Goal: Task Accomplishment & Management: Complete application form

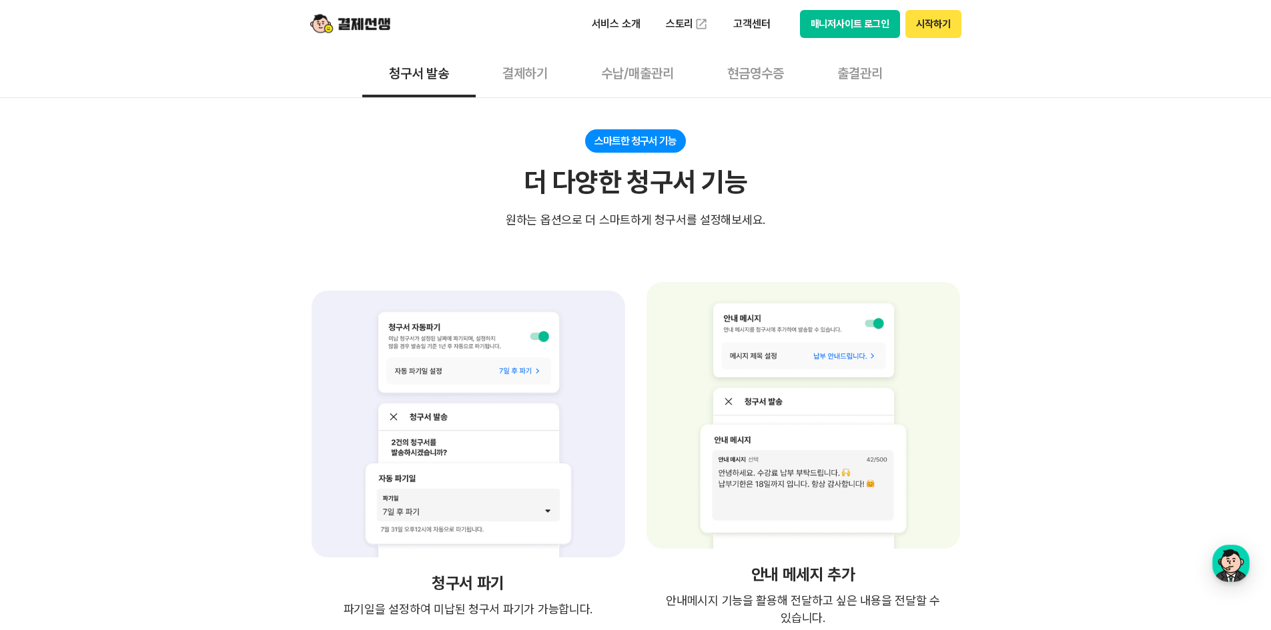
scroll to position [1801, 0]
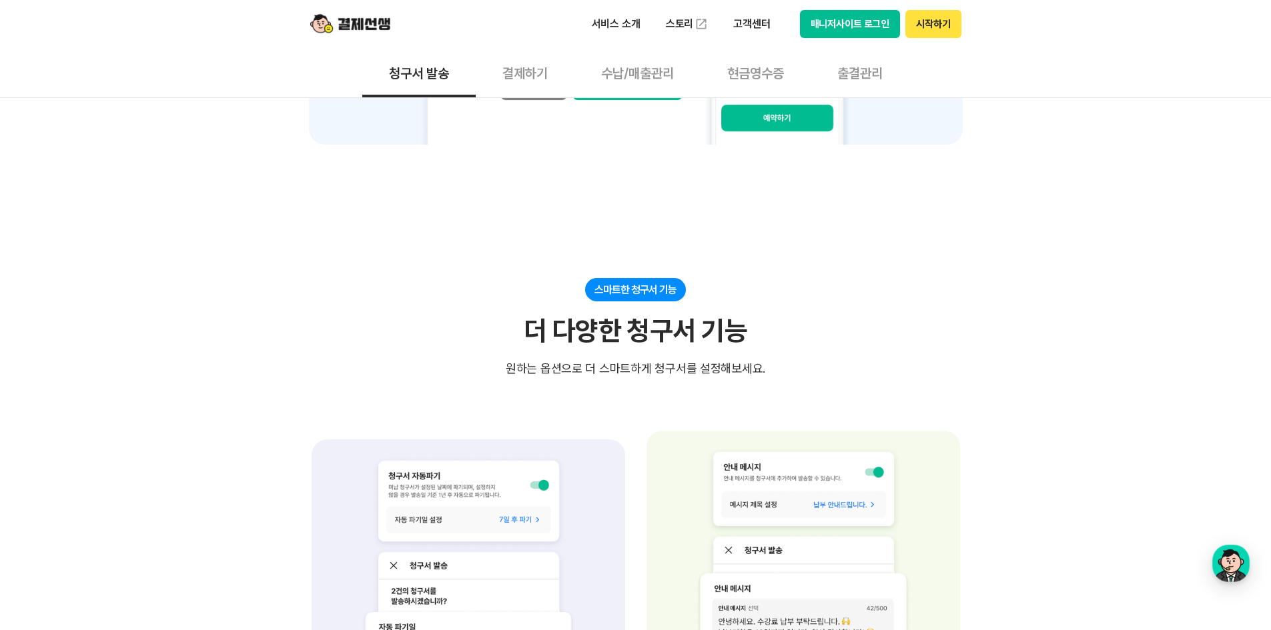
click at [512, 79] on button "결제하기" at bounding box center [525, 72] width 99 height 49
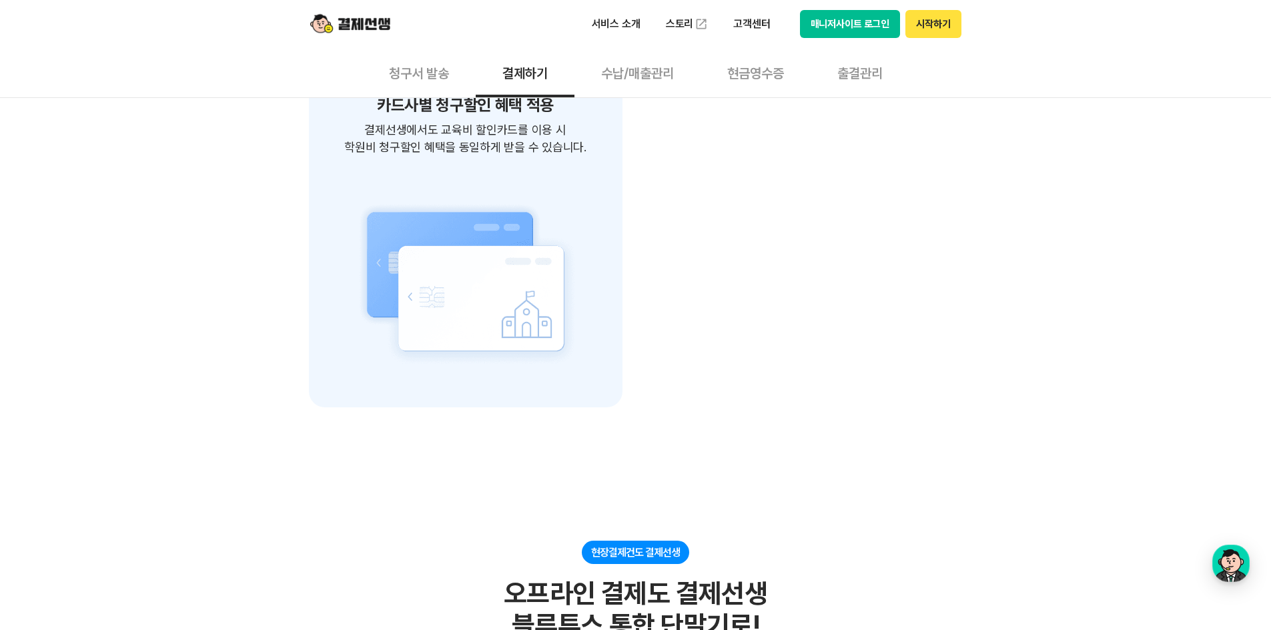
scroll to position [2068, 0]
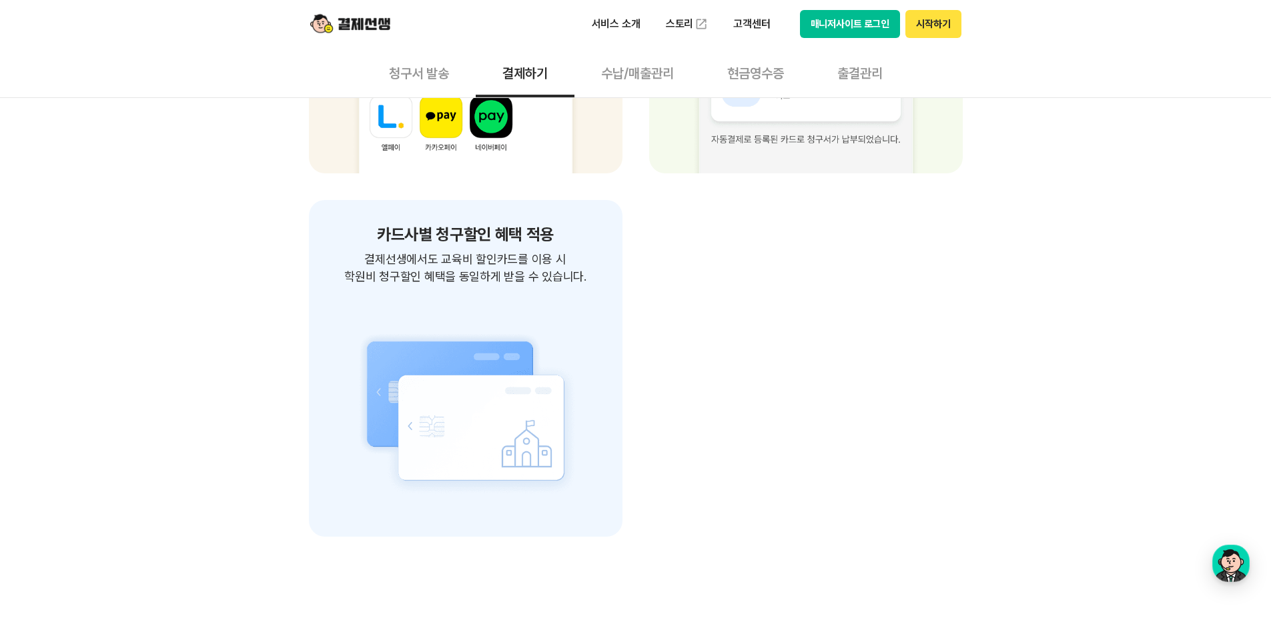
click at [662, 72] on button "수납/매출관리" at bounding box center [637, 72] width 126 height 49
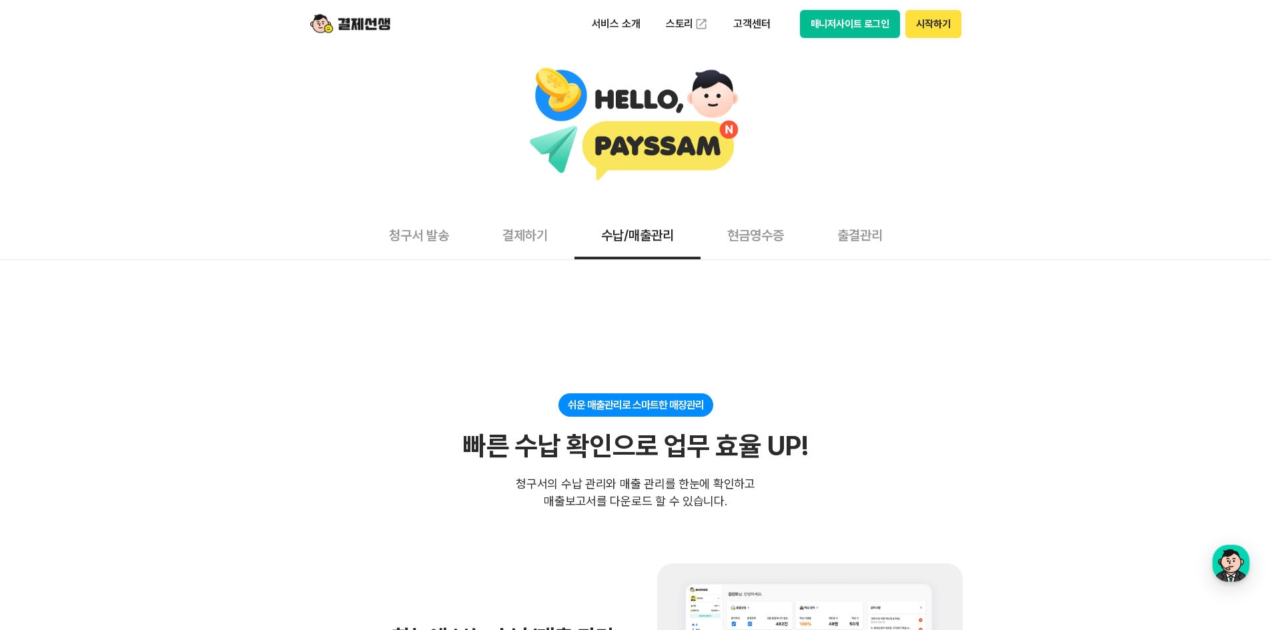
click at [374, 22] on img at bounding box center [350, 23] width 80 height 25
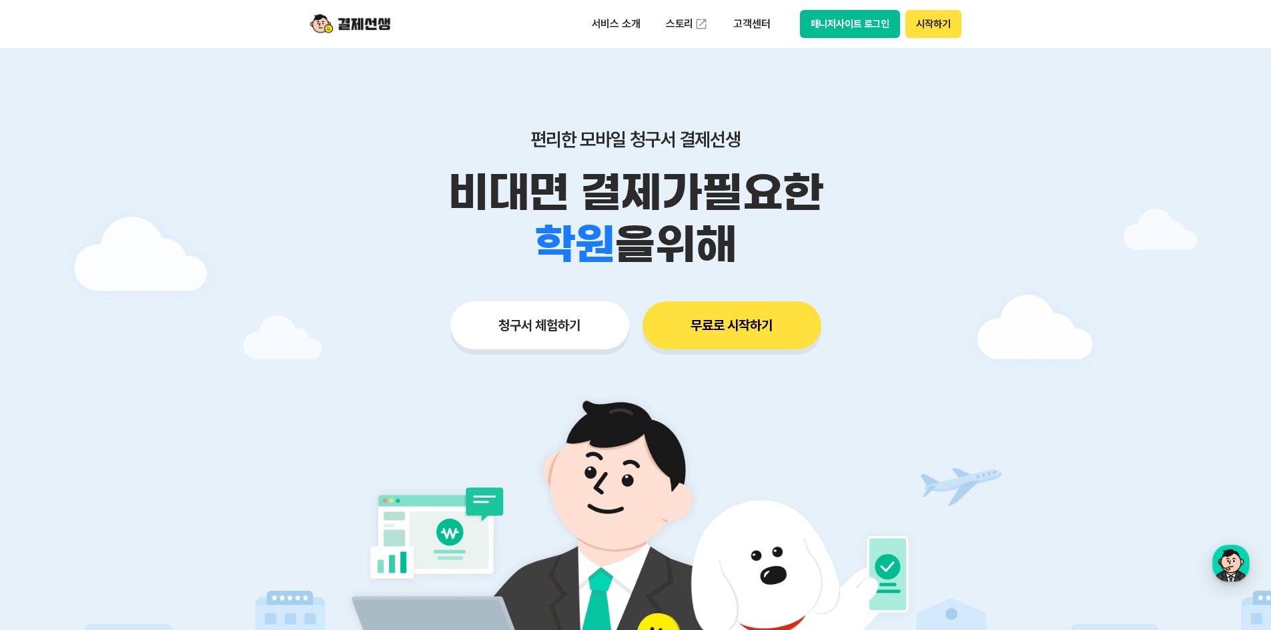
click at [581, 330] on button "청구서 체험하기" at bounding box center [539, 325] width 179 height 48
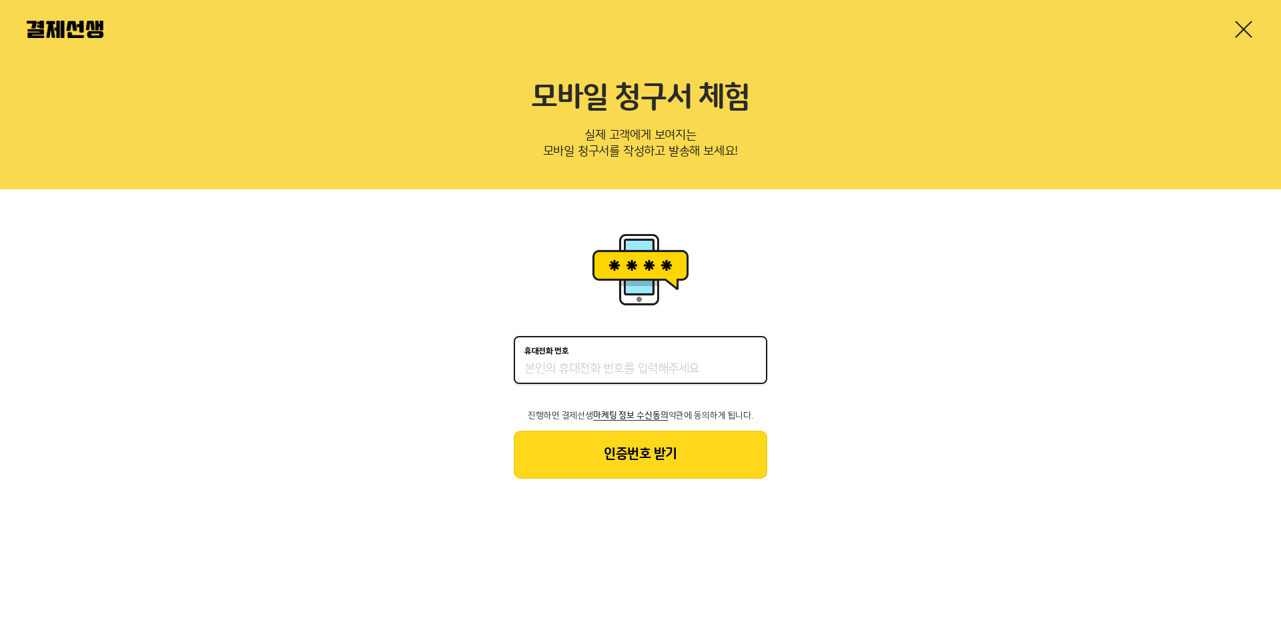
click at [629, 368] on input "휴대전화 번호" at bounding box center [640, 370] width 232 height 16
type input "01063021262"
click at [617, 461] on button "인증번호 받기" at bounding box center [640, 455] width 253 height 48
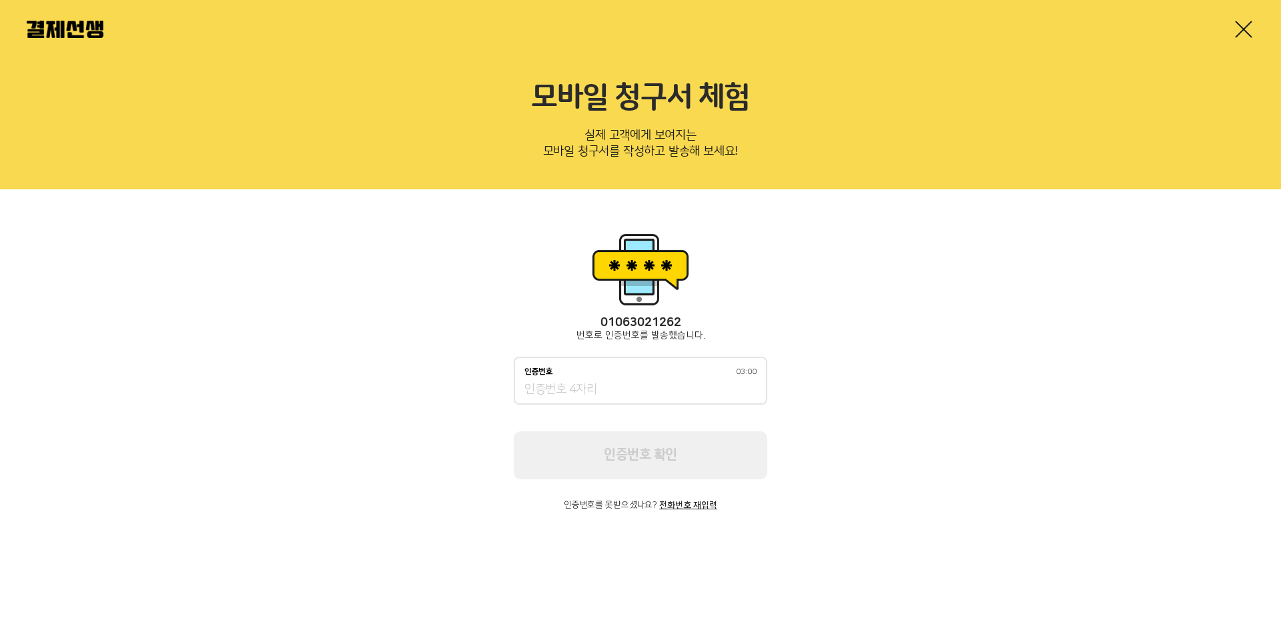
click at [645, 381] on div "인증번호 03:00" at bounding box center [640, 381] width 253 height 48
click at [639, 394] on input "인증번호 02:49" at bounding box center [640, 390] width 232 height 16
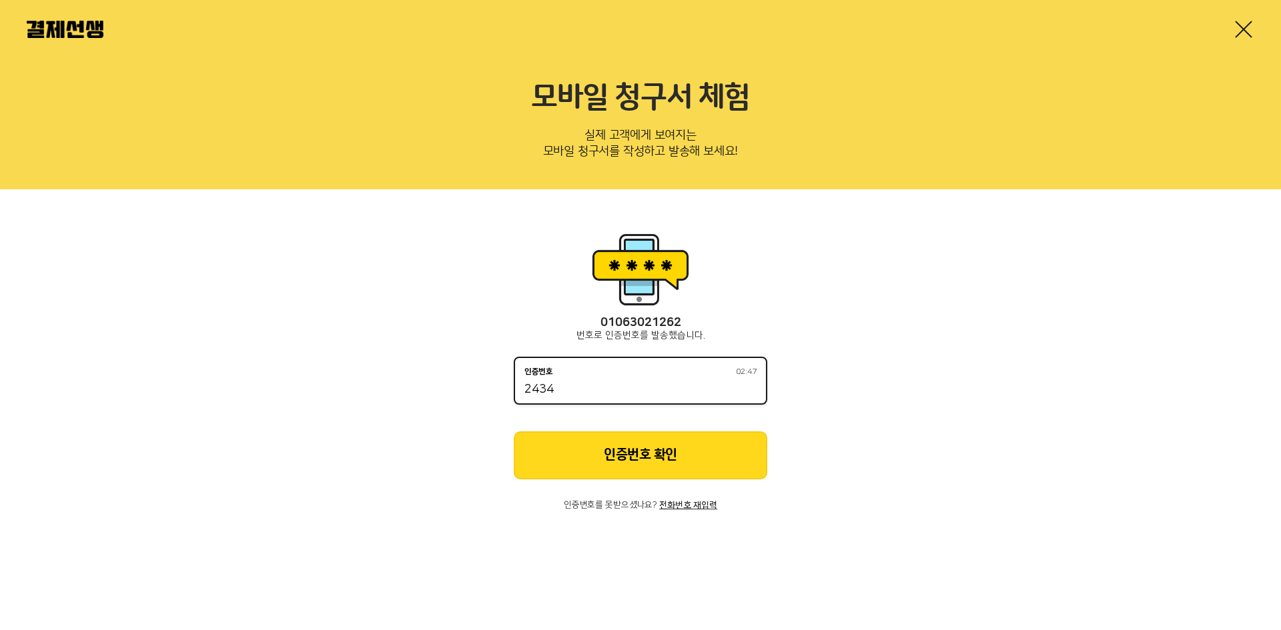
drag, startPoint x: 639, startPoint y: 394, endPoint x: 417, endPoint y: 386, distance: 222.3
click at [417, 386] on div "01063021262 번호로 인증번호를 발송했습니다. 인증번호 02:47 2434 인증번호 확인 인증번호를 못받으셨나요? 전화번호 재입력" at bounding box center [640, 369] width 1281 height 361
type input "5434"
click at [646, 464] on button "인증번호 확인" at bounding box center [640, 456] width 253 height 48
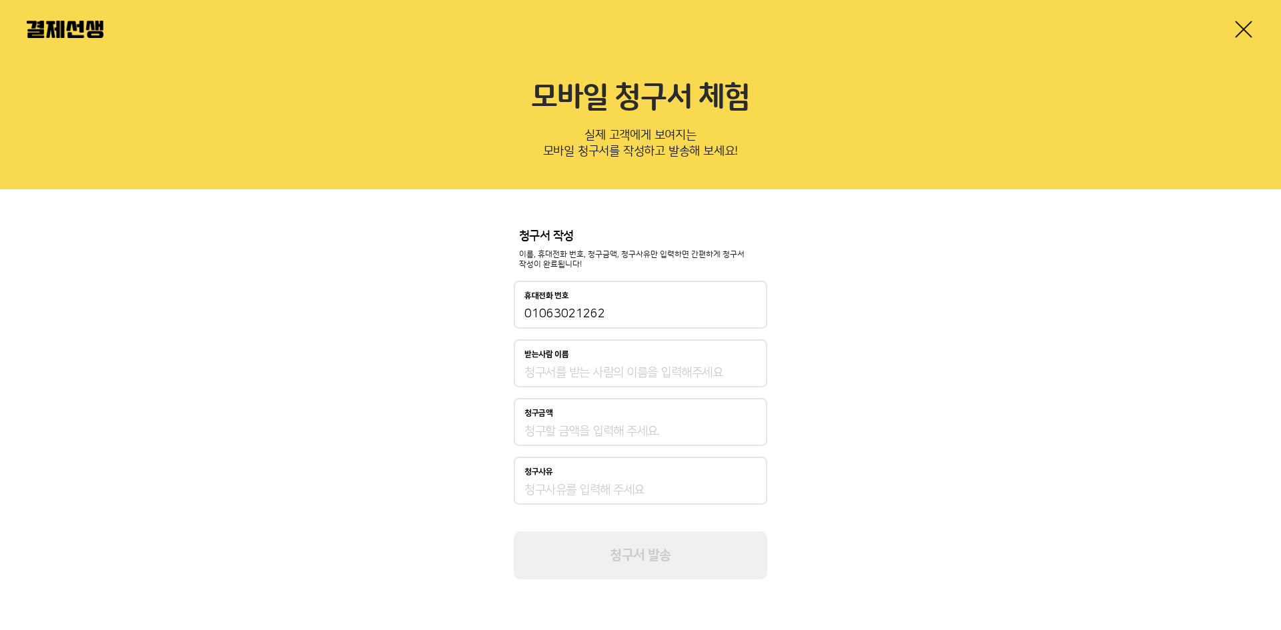
click at [604, 361] on div "받는사람 이름" at bounding box center [640, 364] width 253 height 48
click at [605, 367] on input "받는사람 이름" at bounding box center [640, 373] width 232 height 16
type input "q"
type input "박나리"
click at [602, 422] on div "청구금액" at bounding box center [640, 422] width 253 height 48
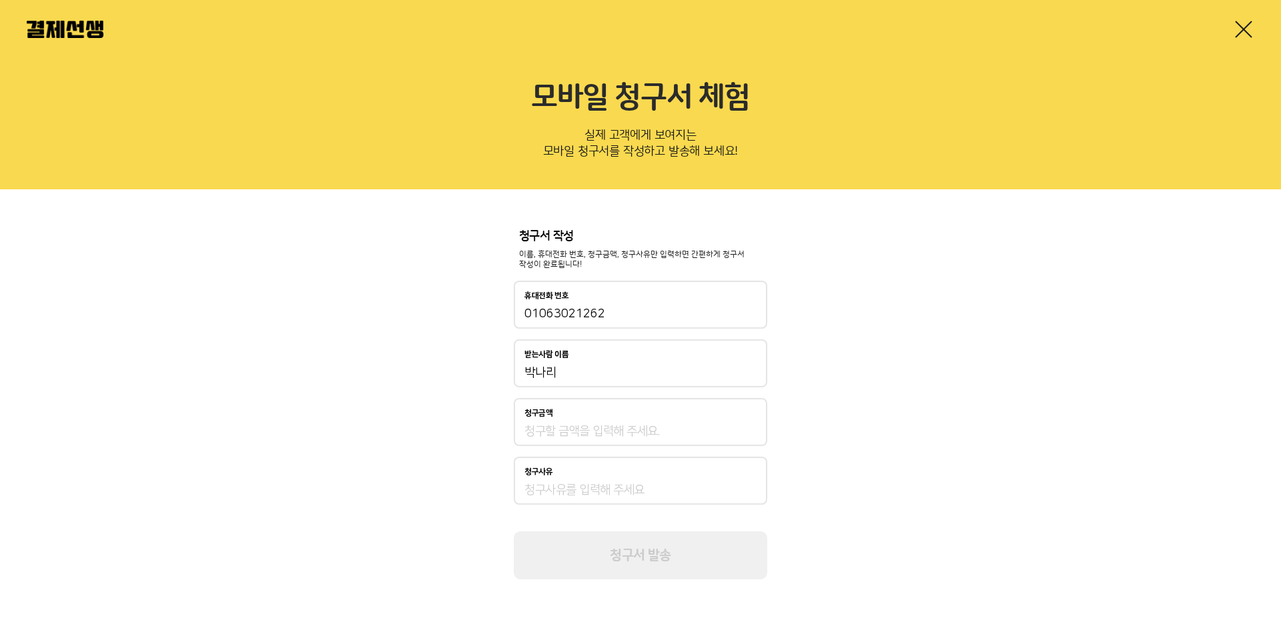
click at [604, 428] on input "청구금액" at bounding box center [640, 432] width 232 height 16
type input "1"
type input "290,000"
click at [672, 487] on input "청구사유" at bounding box center [640, 490] width 232 height 16
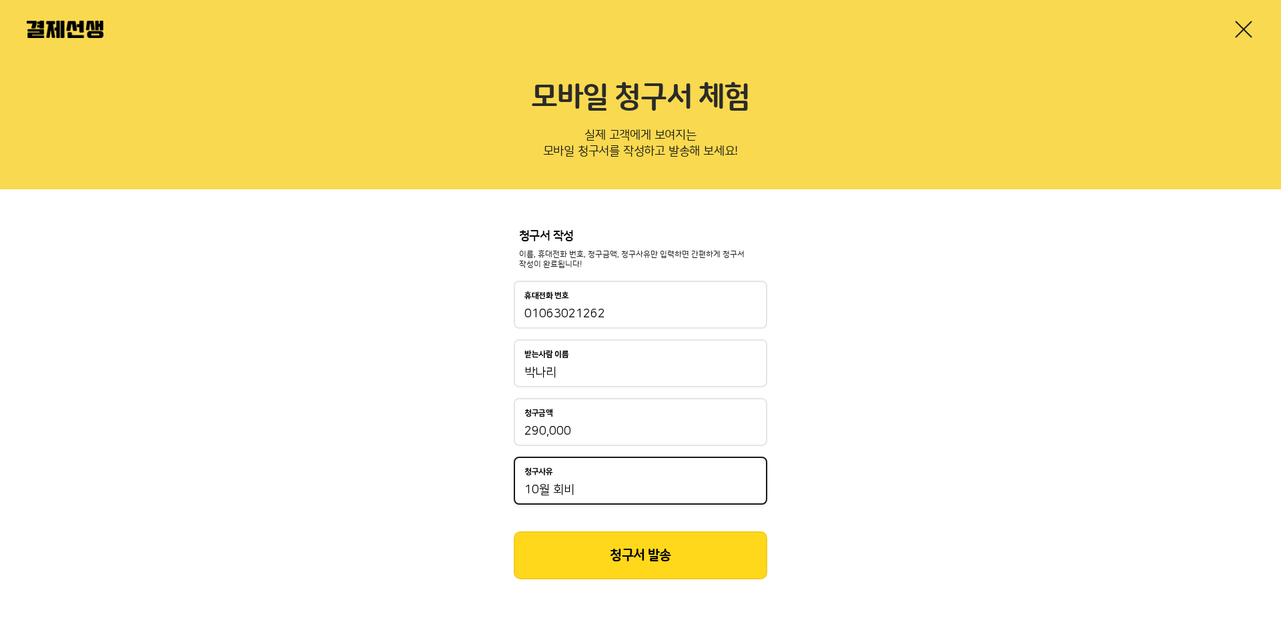
type input "10월 회비"
click at [640, 564] on button "청구서 발송" at bounding box center [640, 556] width 253 height 48
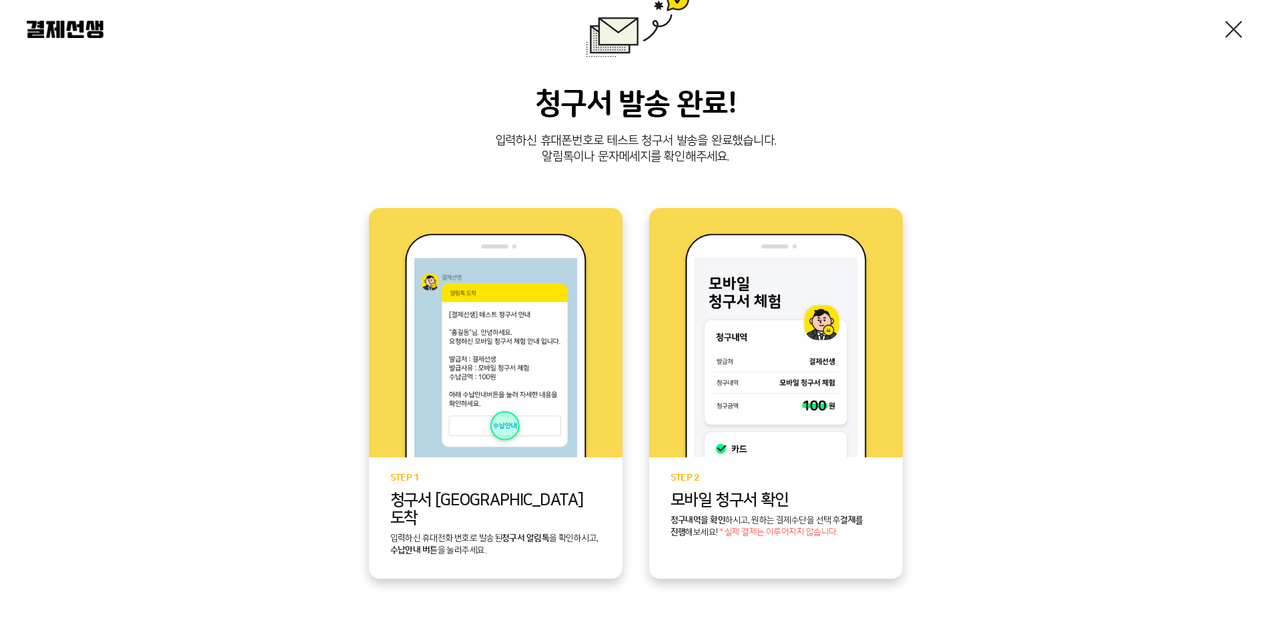
scroll to position [233, 0]
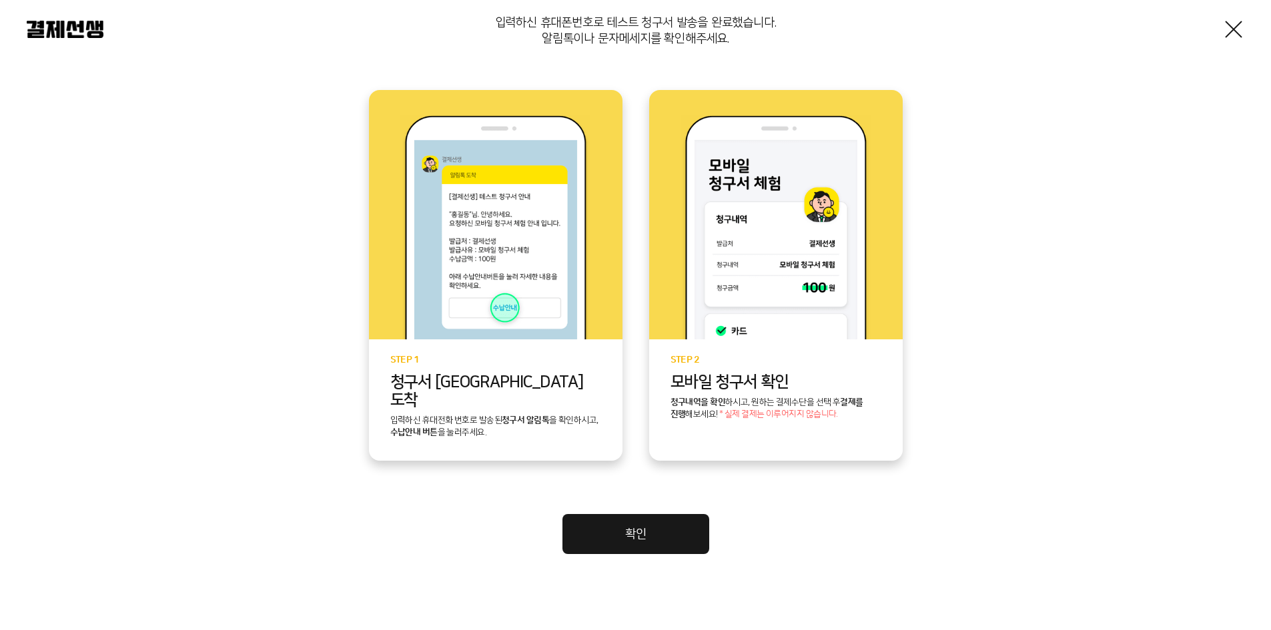
click at [670, 514] on link "확인" at bounding box center [635, 534] width 147 height 40
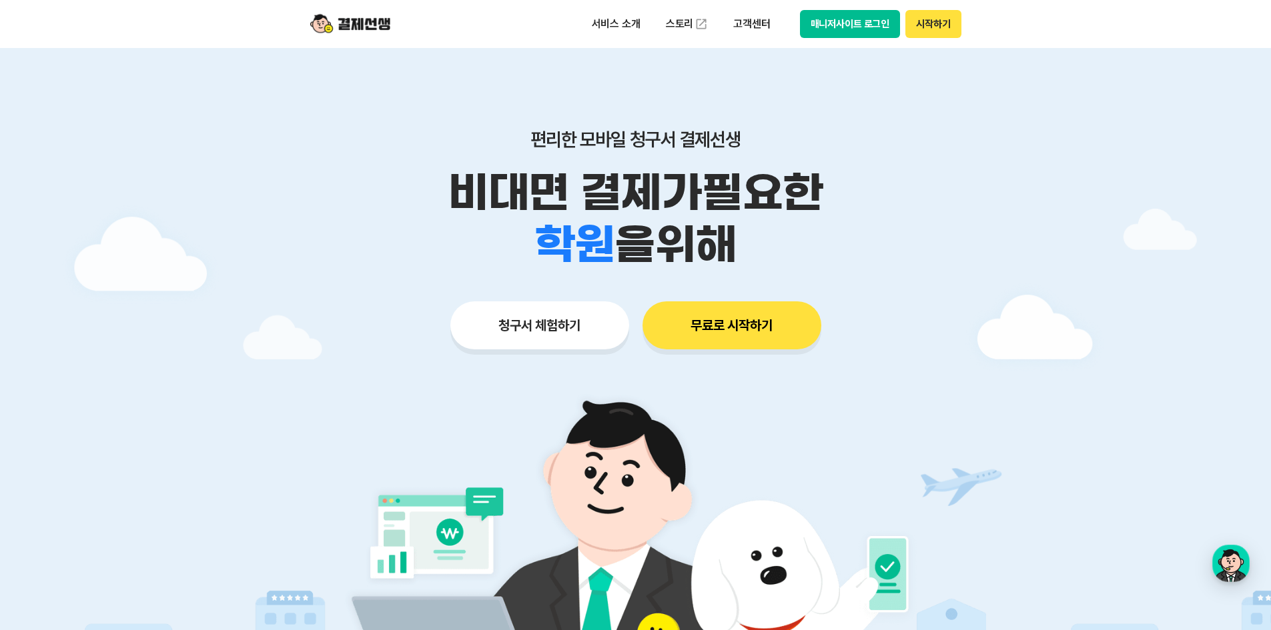
click at [370, 29] on img at bounding box center [350, 23] width 80 height 25
click at [869, 17] on button "매니저사이트 로그인" at bounding box center [850, 24] width 101 height 28
click at [891, 20] on button "매니저사이트 로그인" at bounding box center [850, 24] width 101 height 28
click at [862, 27] on button "매니저사이트 로그인" at bounding box center [850, 24] width 101 height 28
